Goal: Information Seeking & Learning: Learn about a topic

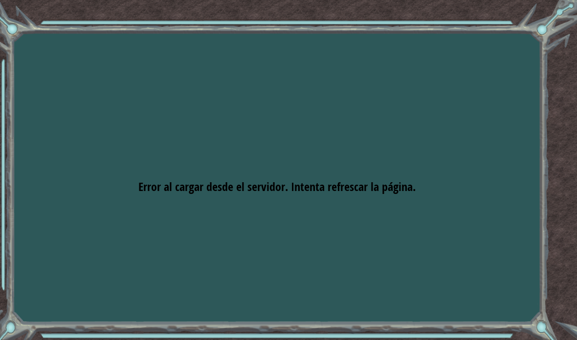
scroll to position [39, 0]
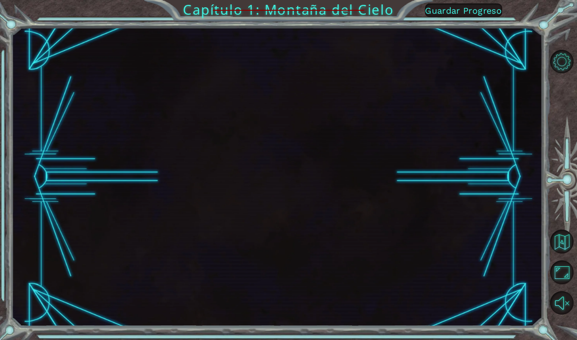
scroll to position [20, 0]
